Goal: Entertainment & Leisure: Browse casually

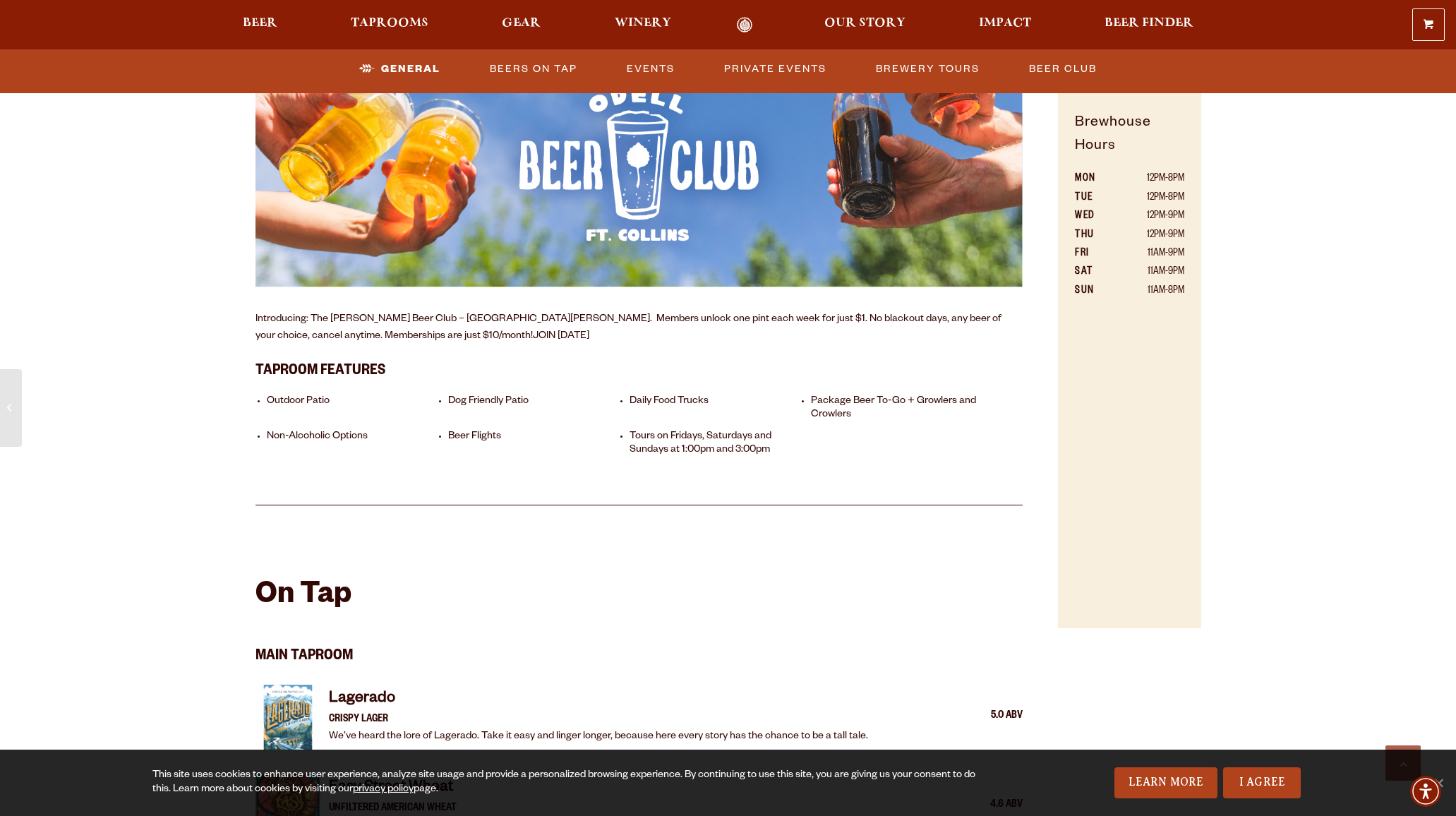
scroll to position [1169, 0]
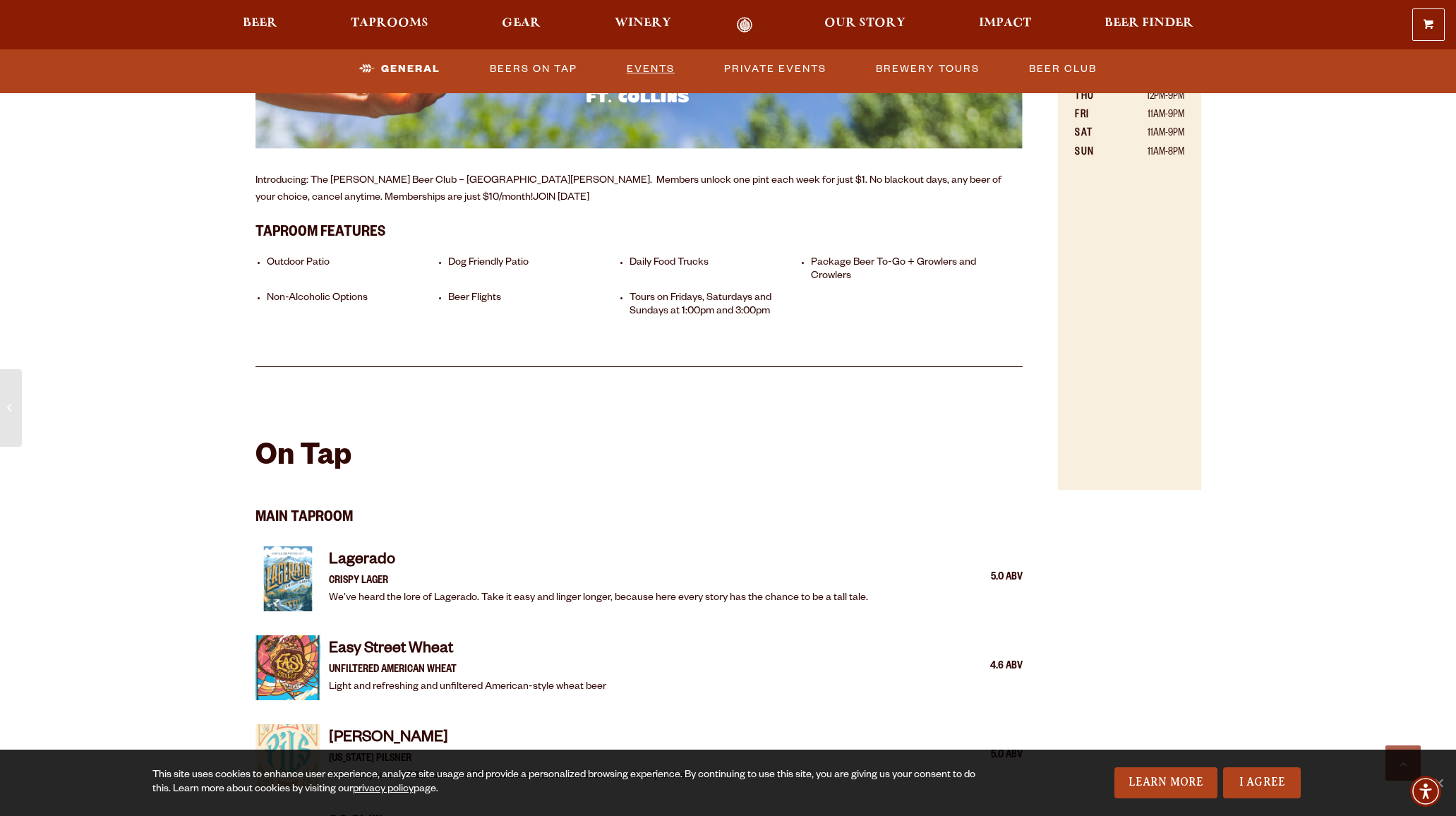
click at [638, 69] on link "Events" at bounding box center [650, 69] width 59 height 32
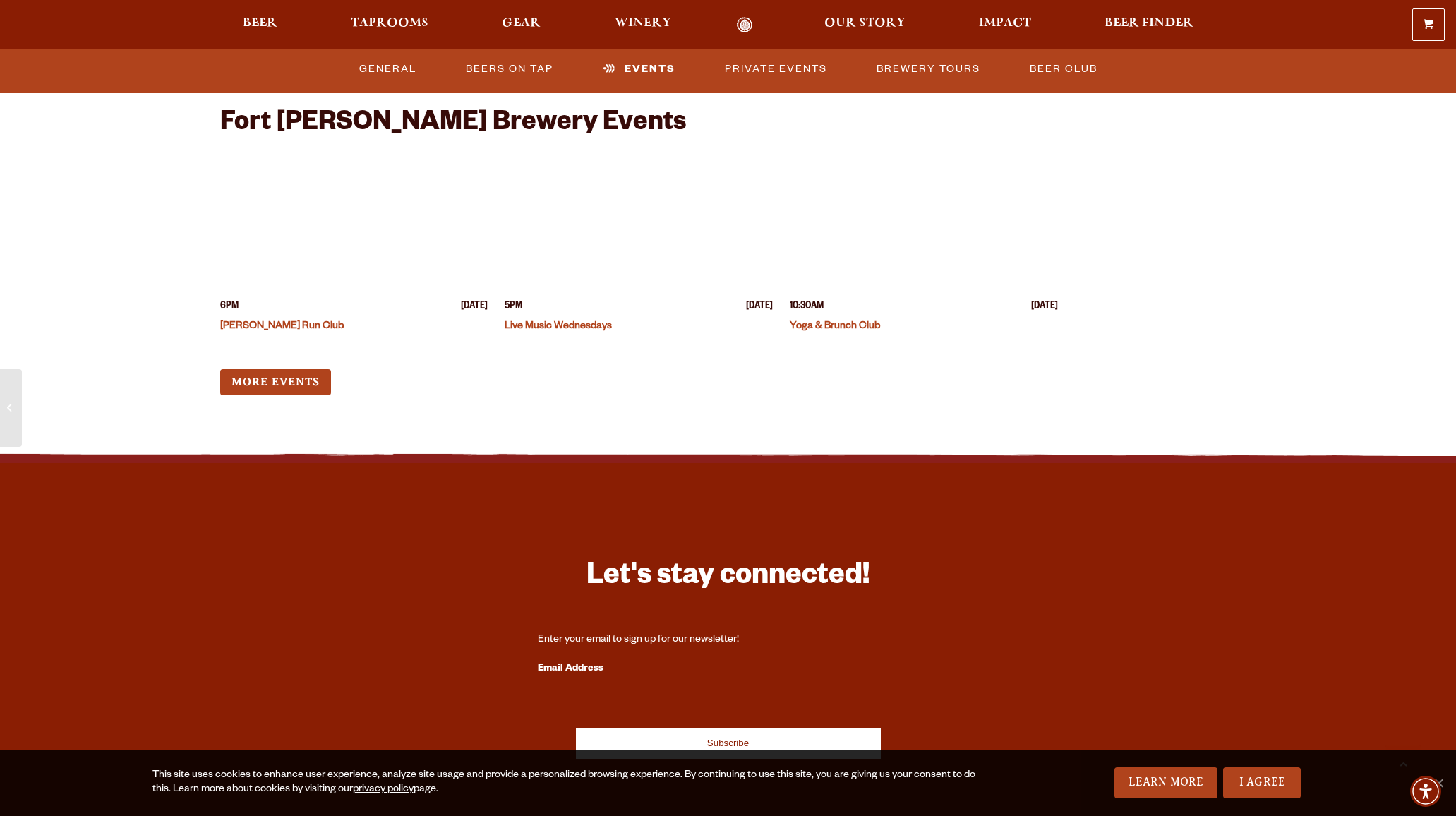
scroll to position [5538, 0]
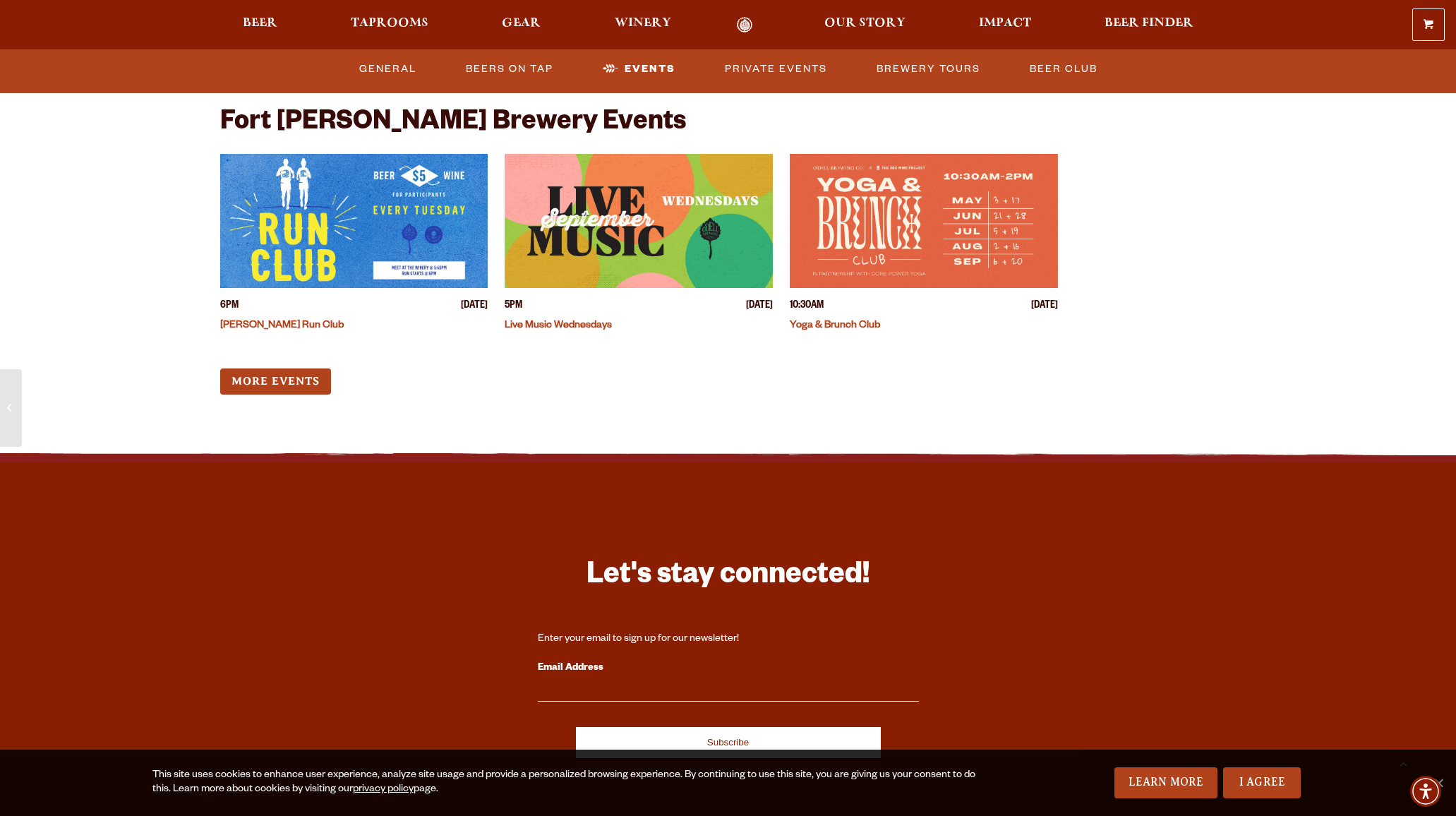
click at [728, 51] on link "Learn More" at bounding box center [703, 37] width 105 height 26
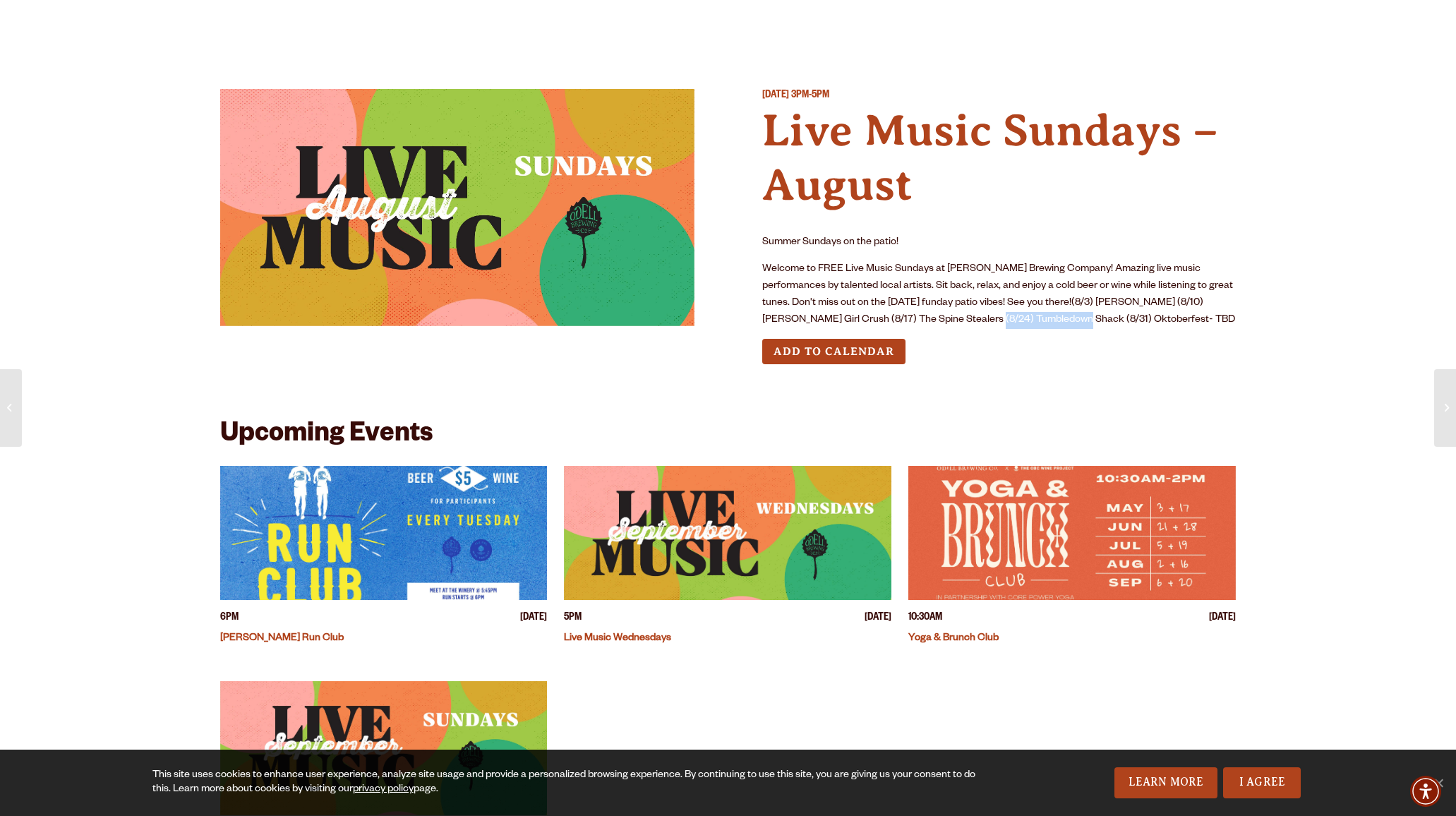
drag, startPoint x: 952, startPoint y: 392, endPoint x: 1061, endPoint y: 395, distance: 109.0
click at [1061, 329] on p "Welcome to FREE Live Music Sundays at [PERSON_NAME] Brewing Company! Amazing li…" at bounding box center [999, 295] width 474 height 68
drag, startPoint x: 1108, startPoint y: 393, endPoint x: 1197, endPoint y: 389, distance: 89.1
click at [1197, 329] on p "Welcome to FREE Live Music Sundays at [PERSON_NAME] Brewing Company! Amazing li…" at bounding box center [999, 295] width 474 height 68
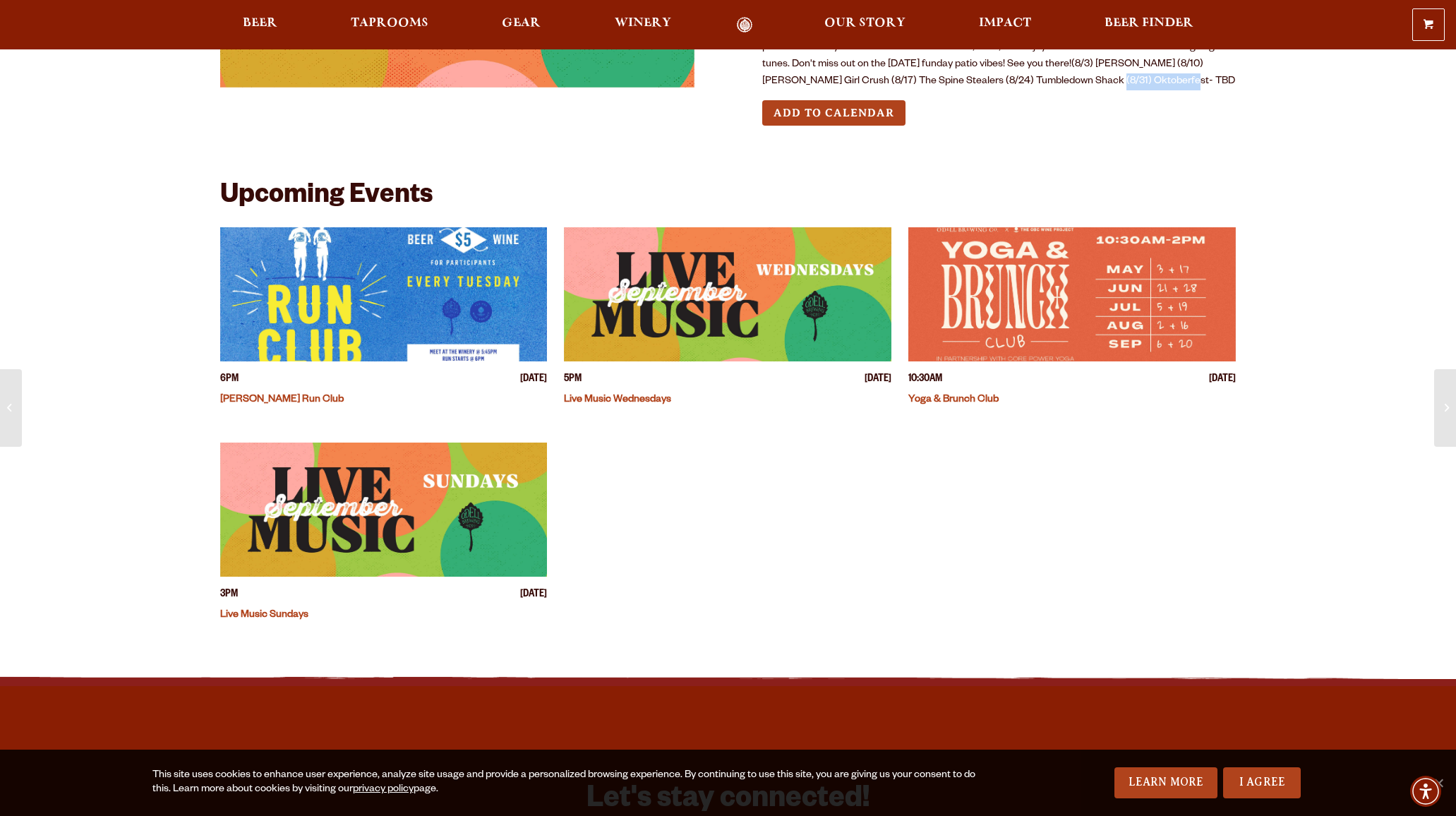
scroll to position [242, 0]
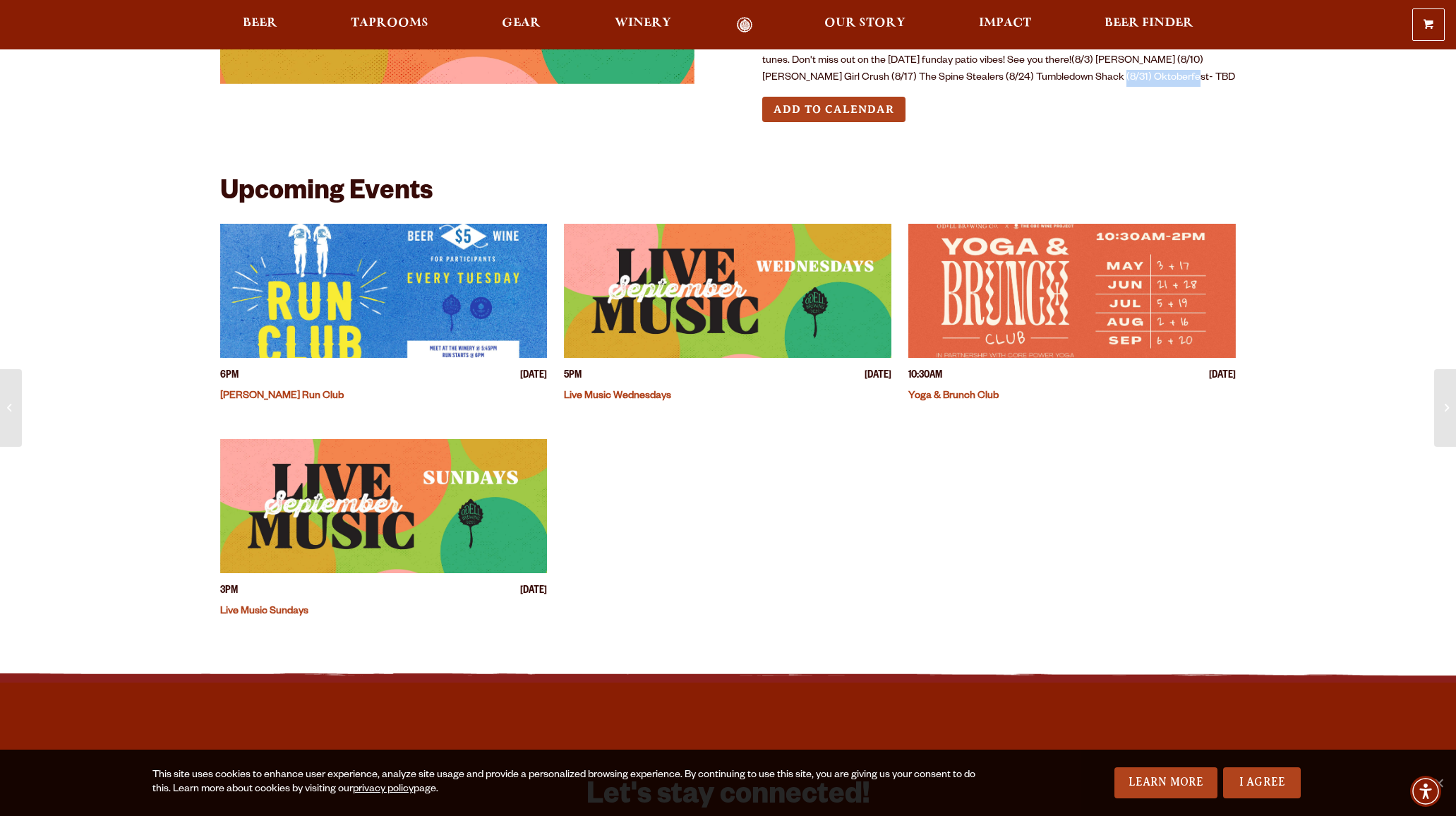
click at [757, 358] on img "View event details" at bounding box center [727, 291] width 327 height 134
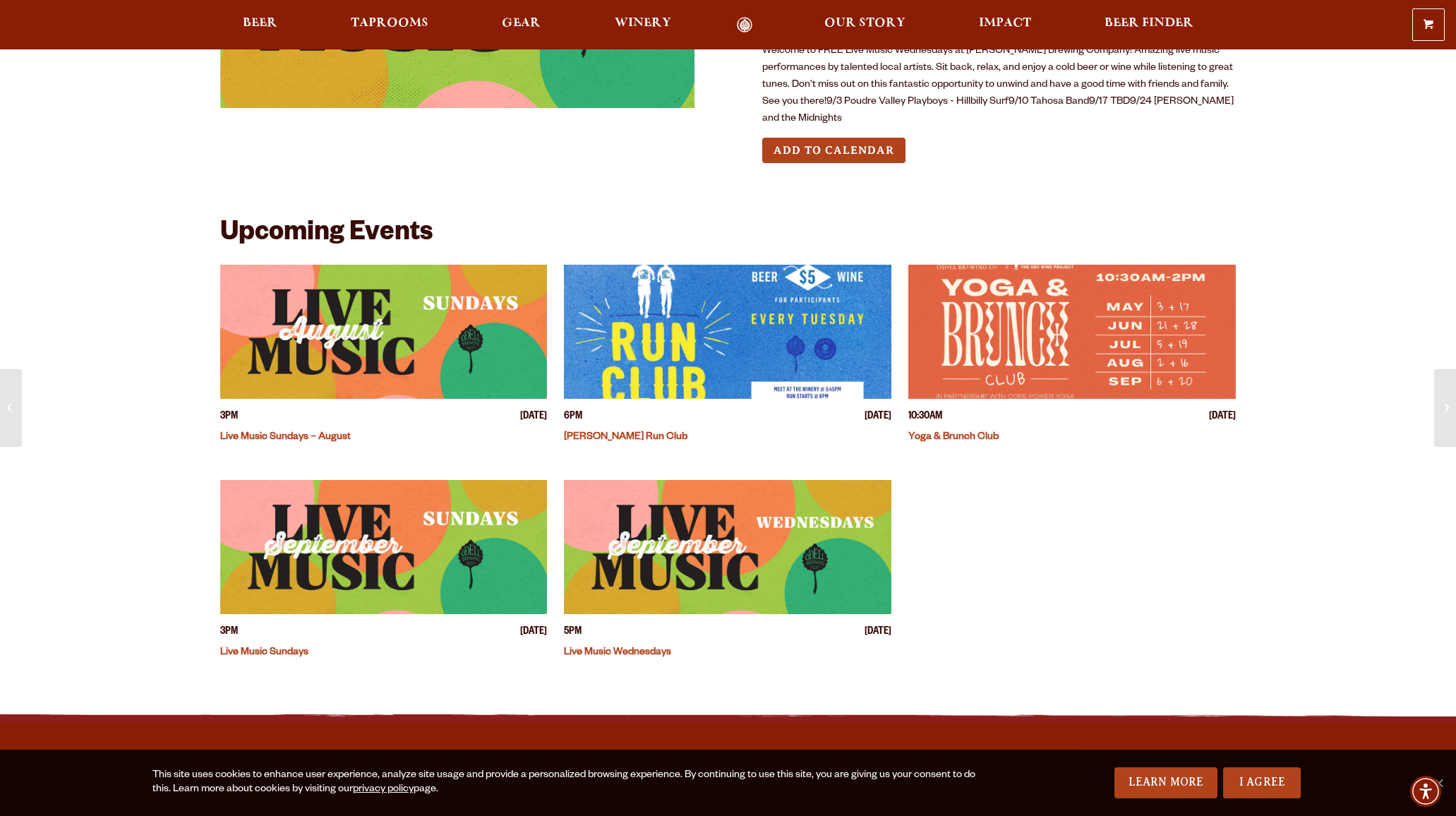
scroll to position [240, 0]
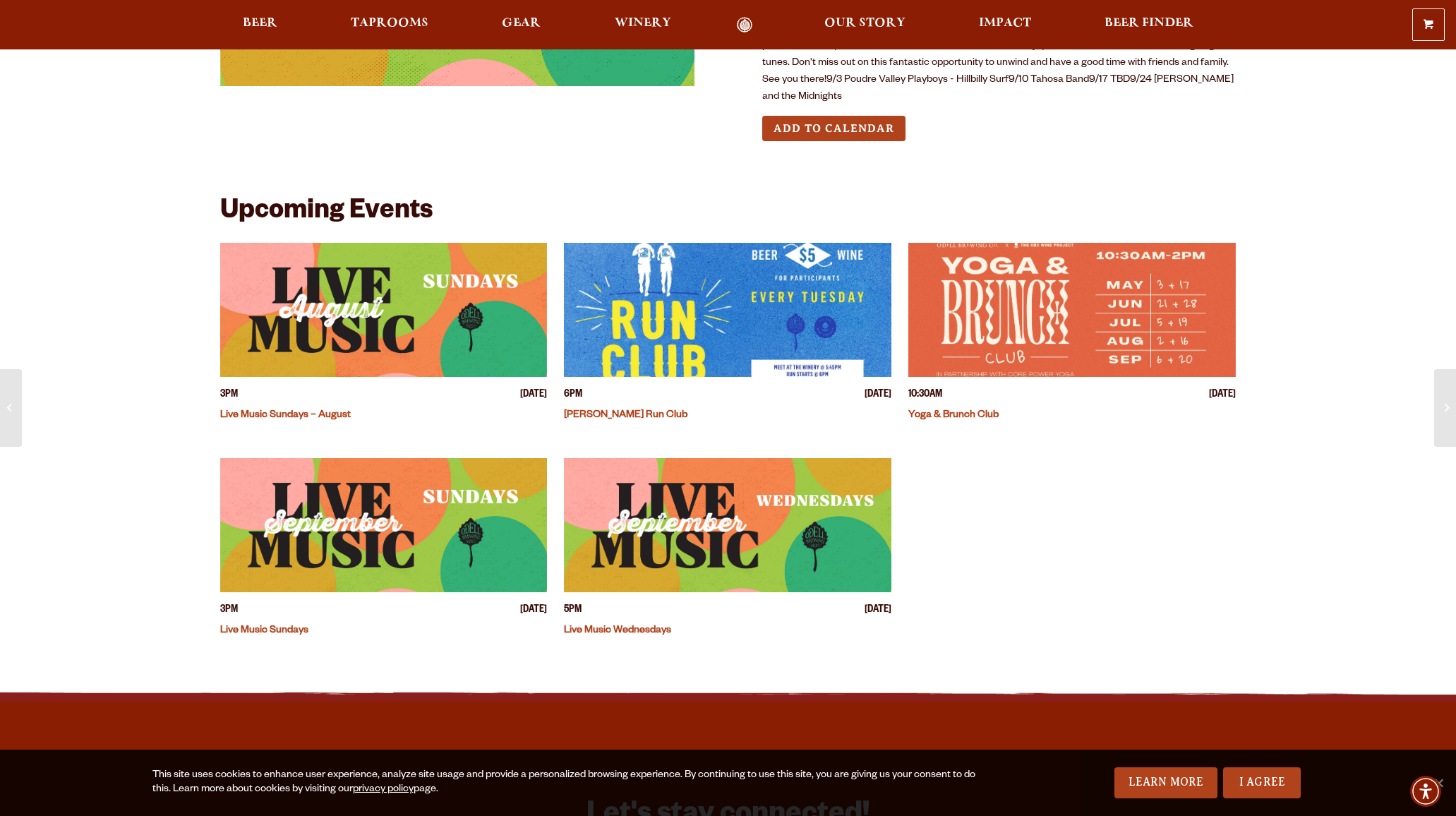
click at [275, 377] on img "View event details" at bounding box center [383, 309] width 327 height 134
